Goal: Task Accomplishment & Management: Use online tool/utility

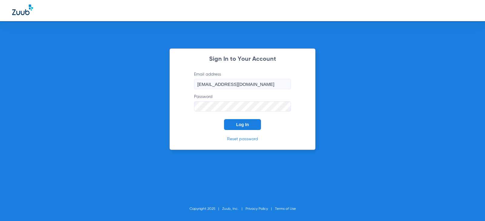
click at [244, 134] on div "Sign In to Your Account Email address [EMAIL_ADDRESS][DOMAIN_NAME] Password Log…" at bounding box center [242, 99] width 146 height 102
click at [243, 131] on div "Sign In to Your Account Email address [EMAIL_ADDRESS][DOMAIN_NAME] Password Log…" at bounding box center [242, 99] width 146 height 102
click at [238, 123] on span "Log In" at bounding box center [242, 124] width 13 height 5
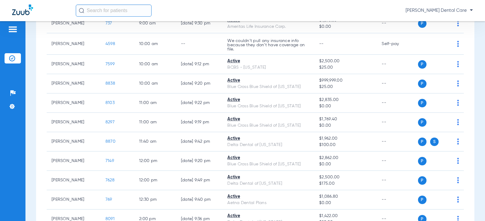
scroll to position [30, 0]
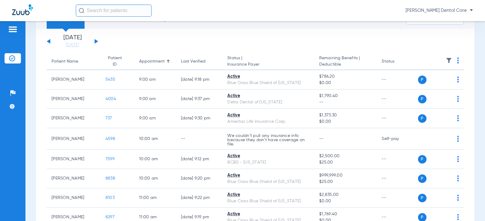
click at [96, 41] on button at bounding box center [97, 41] width 4 height 5
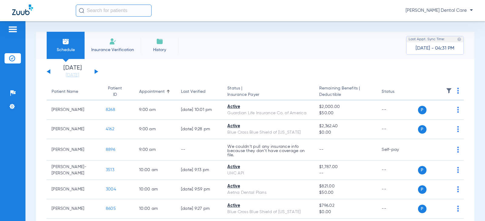
click at [95, 70] on button at bounding box center [97, 71] width 4 height 5
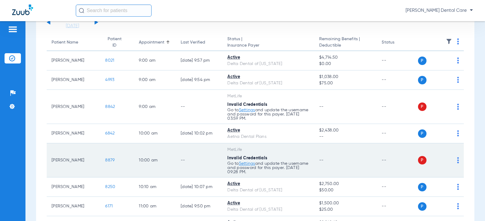
scroll to position [61, 0]
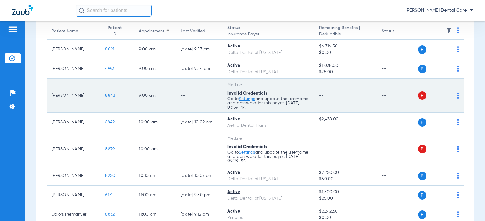
click at [457, 96] on img at bounding box center [458, 96] width 2 height 6
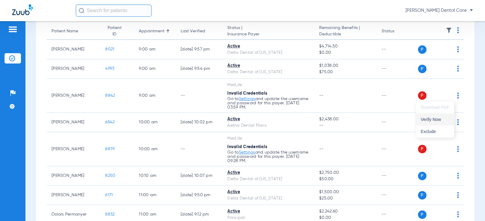
click at [439, 123] on button "Verify Now" at bounding box center [435, 120] width 38 height 12
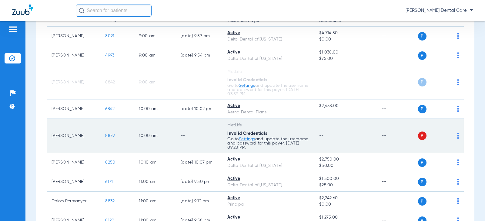
scroll to position [91, 0]
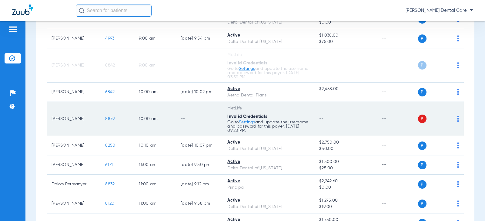
click at [457, 121] on img at bounding box center [458, 119] width 2 height 6
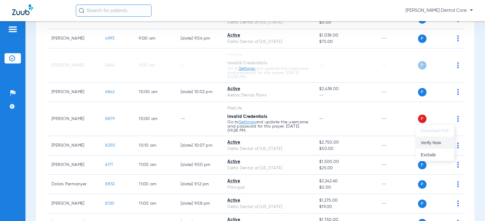
click at [433, 143] on span "Verify Now" at bounding box center [435, 143] width 28 height 4
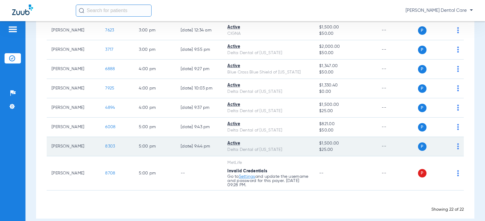
scroll to position [389, 0]
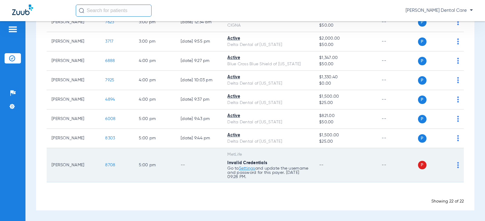
click at [456, 164] on td "P S" at bounding box center [441, 165] width 46 height 34
click at [455, 164] on td "P S" at bounding box center [441, 165] width 46 height 34
click at [455, 165] on td "P S" at bounding box center [441, 165] width 46 height 34
click at [457, 166] on img at bounding box center [458, 165] width 2 height 6
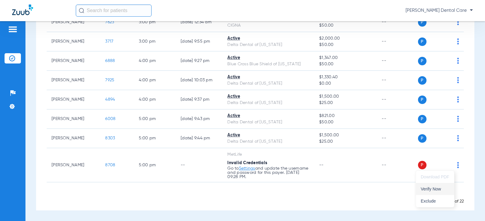
click at [432, 187] on button "Verify Now" at bounding box center [435, 189] width 38 height 12
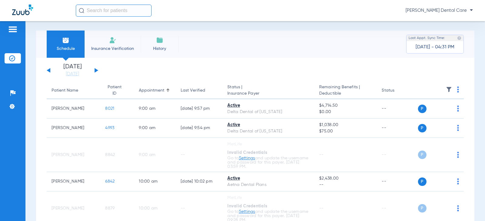
scroll to position [0, 0]
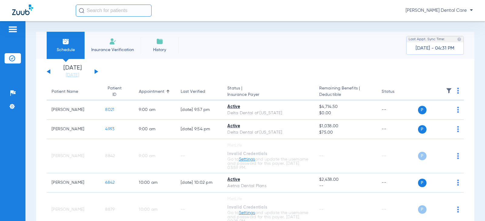
click at [95, 71] on button at bounding box center [97, 71] width 4 height 5
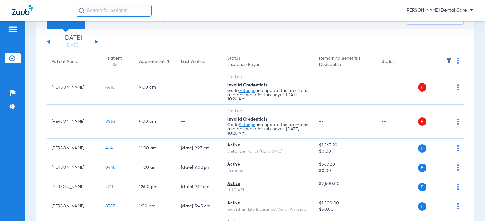
scroll to position [30, 0]
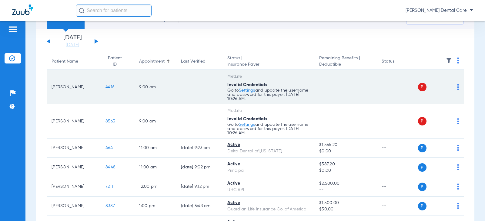
click at [452, 87] on div "P S" at bounding box center [438, 87] width 41 height 8
click at [457, 86] on img at bounding box center [458, 87] width 2 height 6
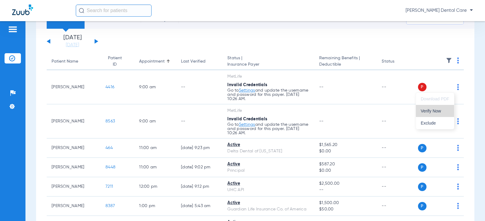
click at [438, 111] on span "Verify Now" at bounding box center [435, 111] width 28 height 4
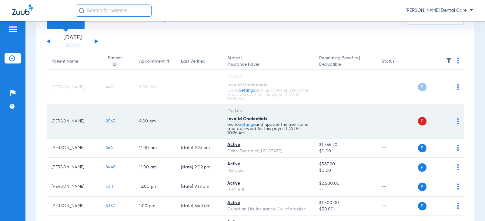
click at [452, 120] on div "P S" at bounding box center [438, 121] width 41 height 8
click at [457, 119] on img at bounding box center [458, 121] width 2 height 6
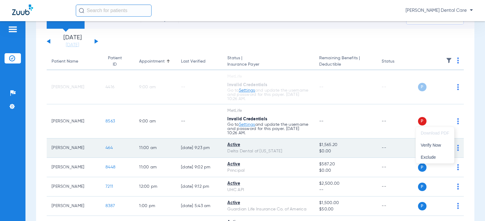
click at [434, 144] on span "Verify Now" at bounding box center [435, 145] width 28 height 4
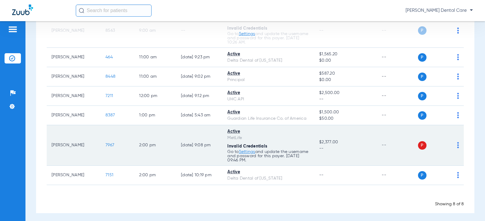
scroll to position [124, 0]
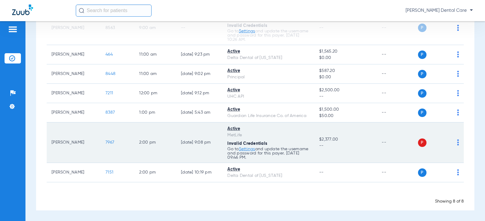
click at [452, 145] on div "P S" at bounding box center [438, 143] width 41 height 8
click at [457, 143] on img at bounding box center [458, 143] width 2 height 6
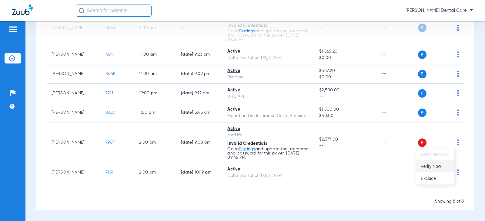
click at [424, 166] on span "Verify Now" at bounding box center [435, 167] width 28 height 4
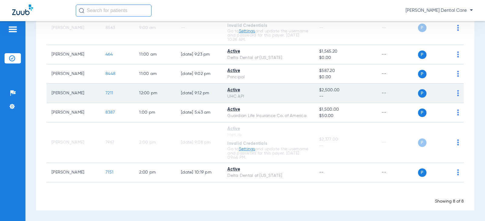
scroll to position [0, 0]
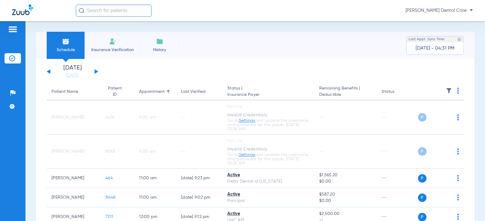
click at [49, 72] on button at bounding box center [49, 71] width 4 height 5
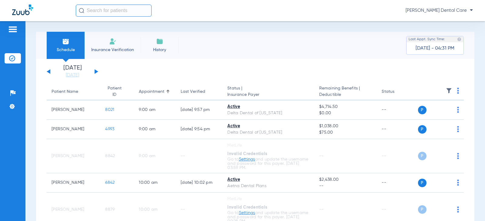
click at [49, 72] on button at bounding box center [49, 71] width 4 height 5
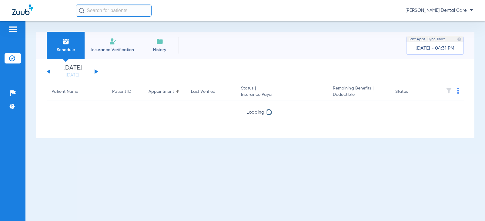
click at [49, 72] on button at bounding box center [49, 71] width 4 height 5
